Goal: Navigation & Orientation: Find specific page/section

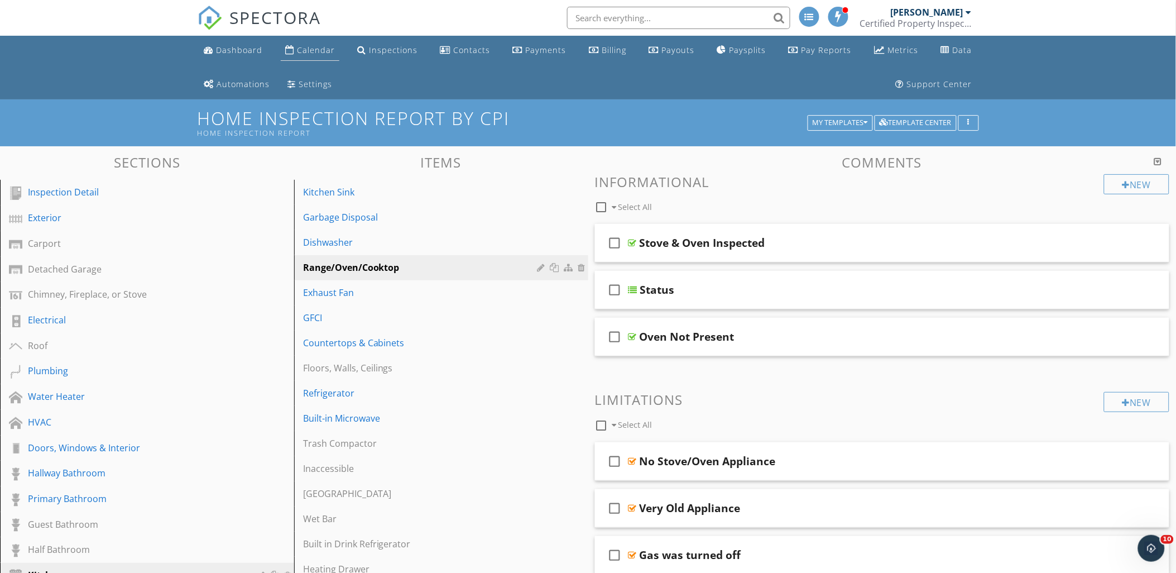
click at [297, 45] on div "Calendar" at bounding box center [316, 50] width 38 height 11
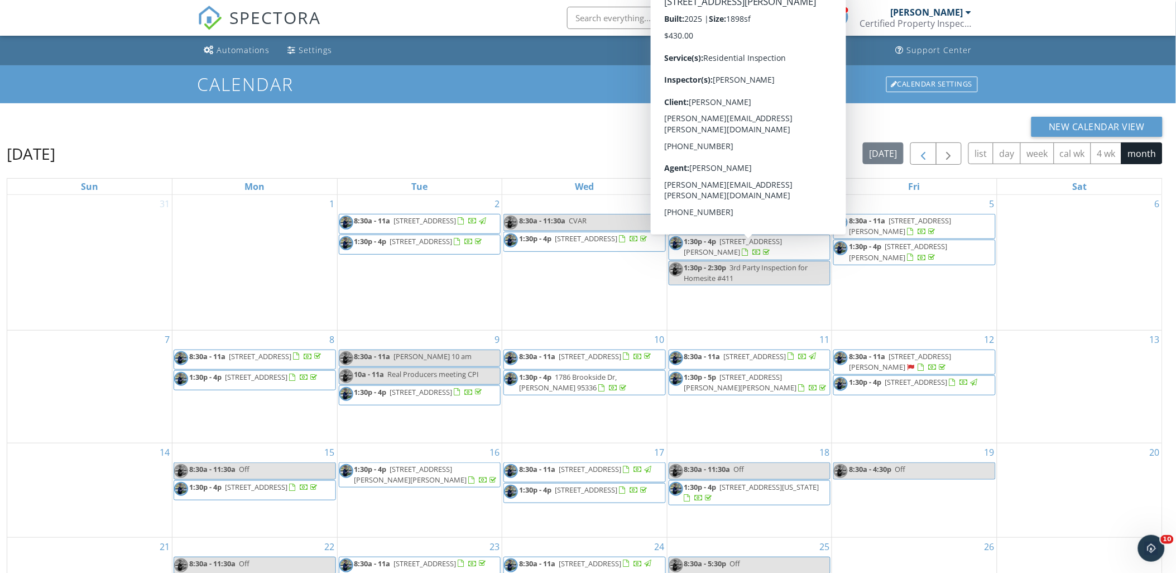
scroll to position [33, 0]
click at [947, 148] on span "button" at bounding box center [948, 154] width 13 height 13
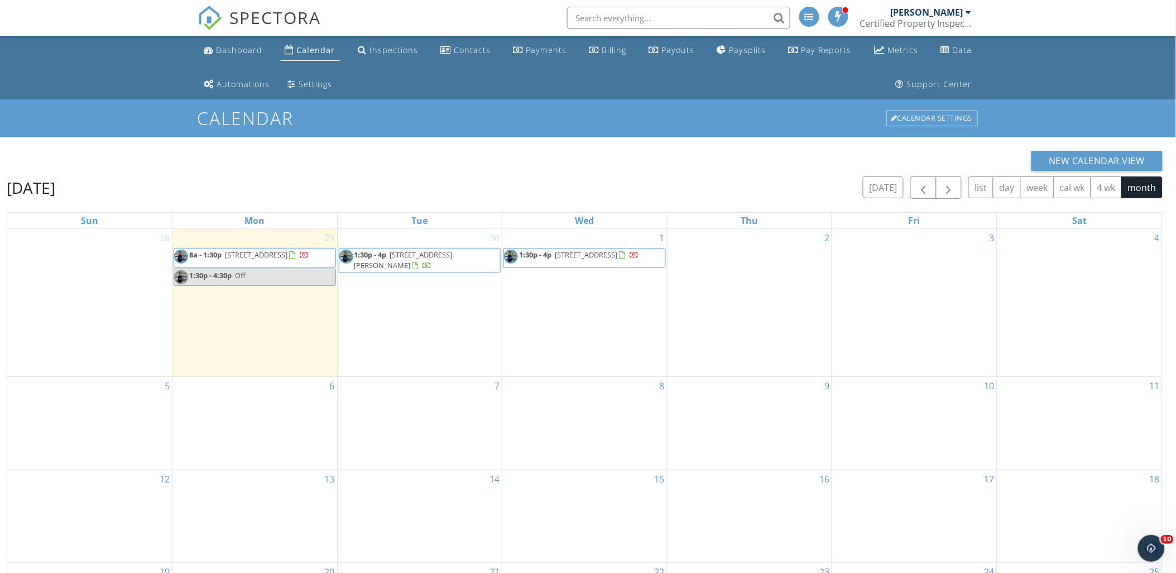
click at [306, 47] on div "Calendar" at bounding box center [316, 50] width 39 height 11
